Goal: Check status: Check status

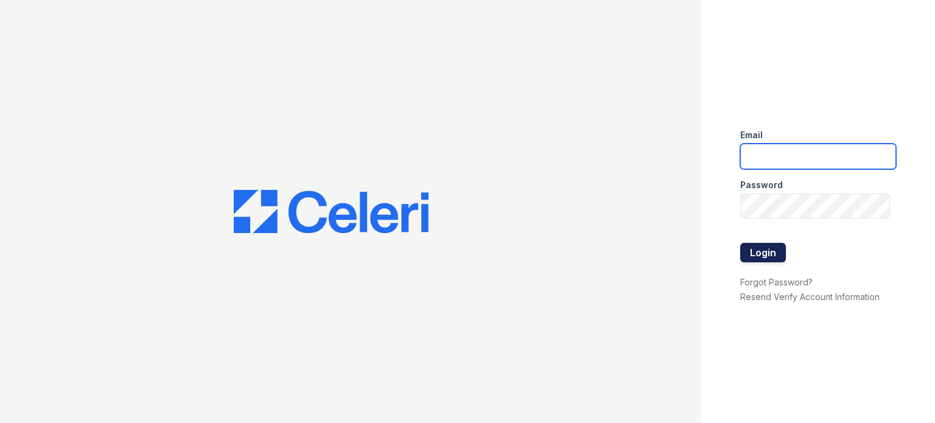
type input "[DOMAIN_NAME][EMAIL_ADDRESS][DOMAIN_NAME]"
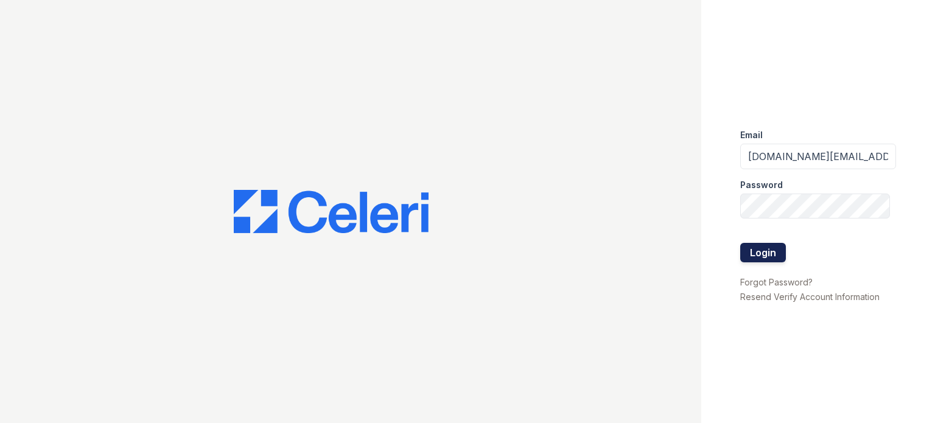
click at [766, 255] on button "Login" at bounding box center [763, 252] width 46 height 19
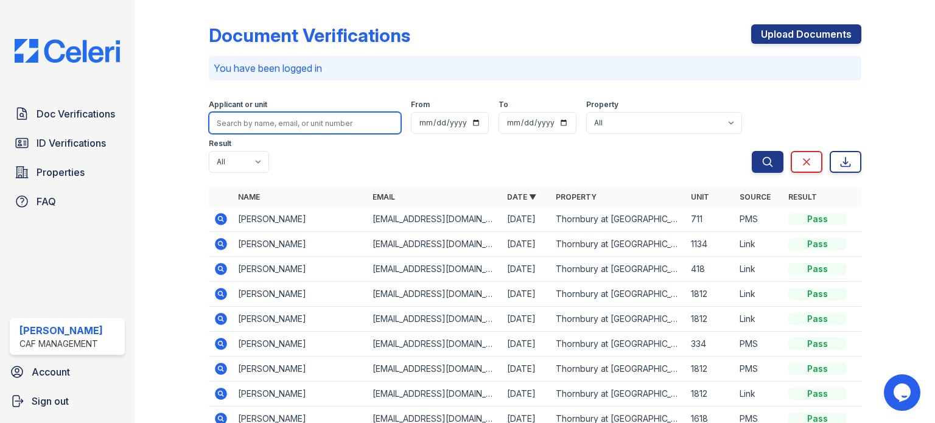
click at [278, 121] on input "search" at bounding box center [305, 123] width 192 height 22
type input "salem"
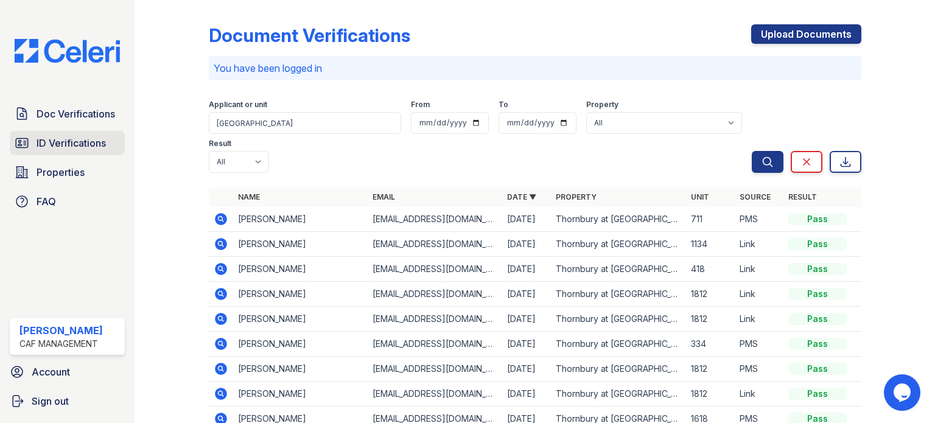
click at [49, 136] on span "ID Verifications" at bounding box center [71, 143] width 69 height 15
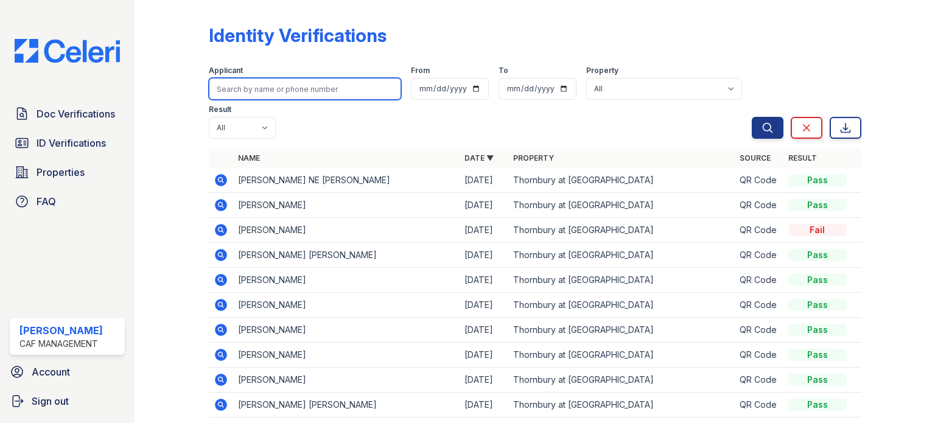
click at [246, 96] on input "search" at bounding box center [305, 89] width 192 height 22
type input "Salem"
click at [752, 117] on button "Search" at bounding box center [768, 128] width 32 height 22
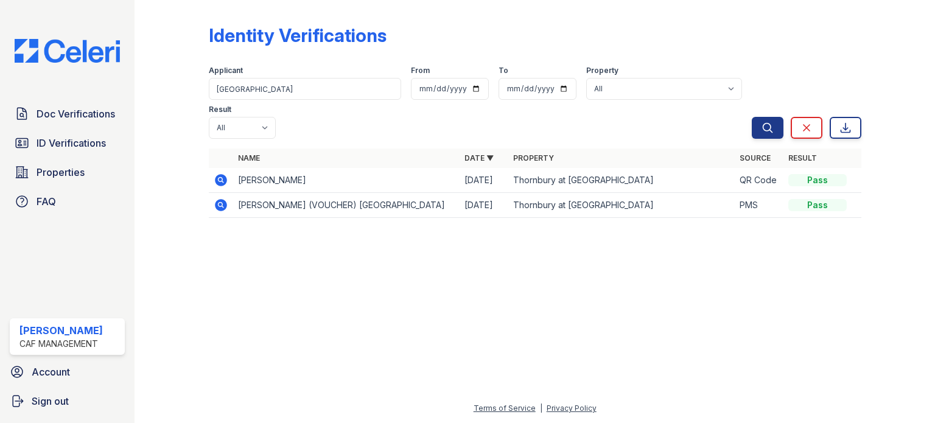
click at [222, 198] on icon at bounding box center [221, 205] width 15 height 15
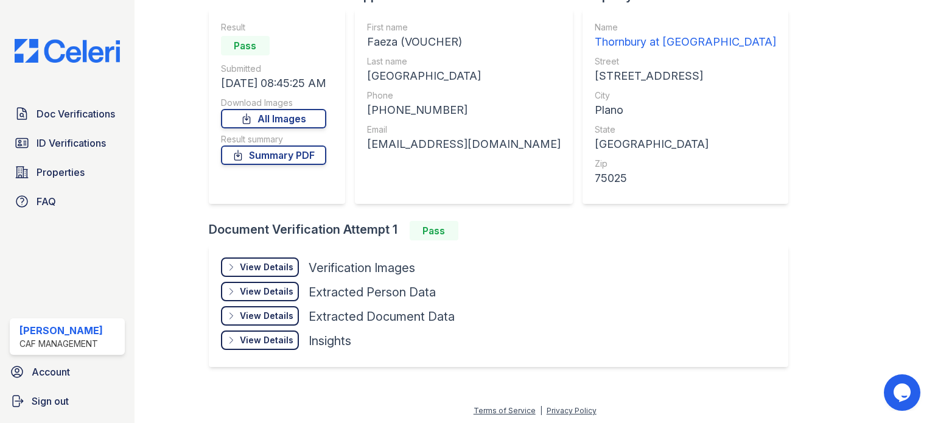
click at [230, 265] on icon at bounding box center [232, 267] width 10 height 10
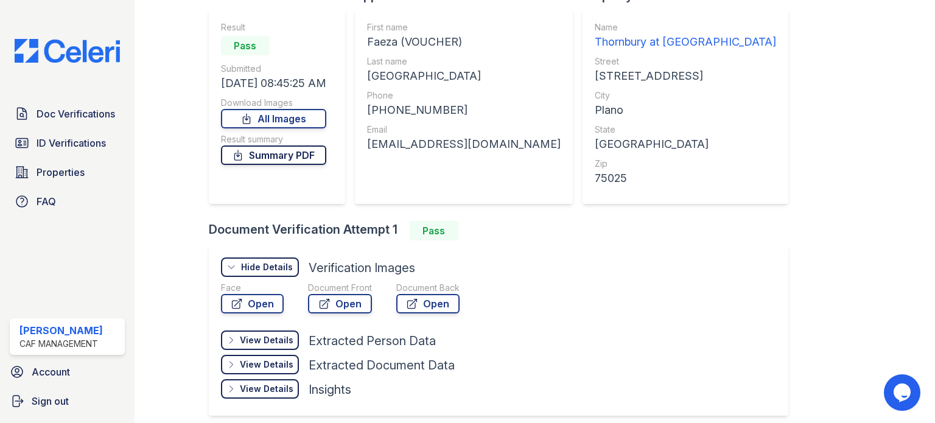
click at [303, 155] on link "Summary PDF" at bounding box center [273, 155] width 105 height 19
